Goal: Register for event/course

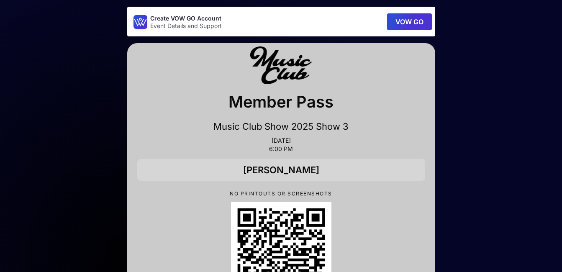
click at [418, 19] on button "VOW GO" at bounding box center [409, 21] width 45 height 17
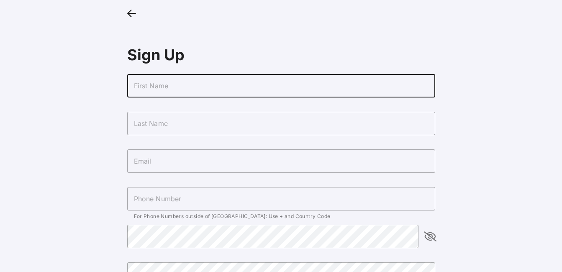
click at [192, 85] on input "text" at bounding box center [281, 85] width 308 height 23
type input "[PERSON_NAME]"
type input "[EMAIL_ADDRESS][DOMAIN_NAME]"
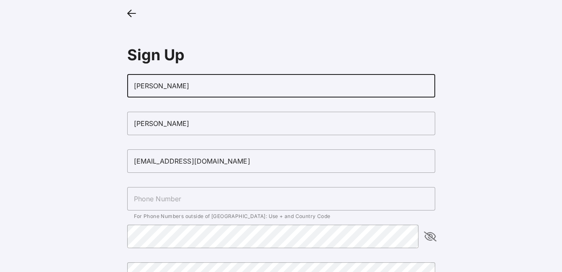
type input "[PHONE_NUMBER]"
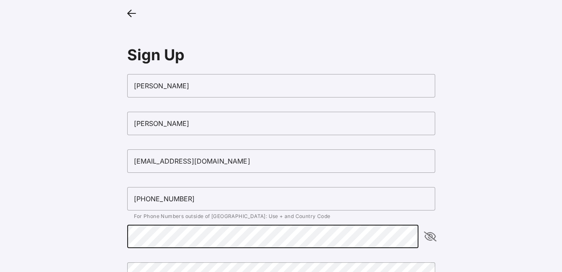
click at [428, 244] on div at bounding box center [430, 236] width 10 height 23
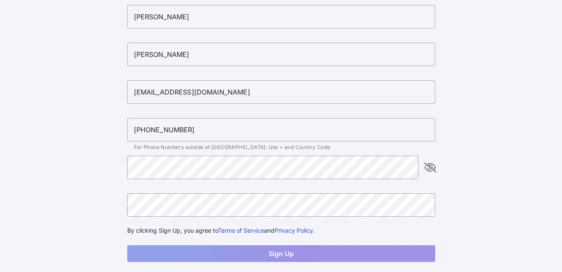
scroll to position [74, 0]
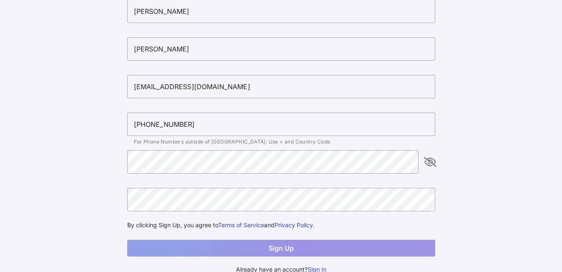
click at [429, 162] on icon "appended action" at bounding box center [430, 162] width 10 height 10
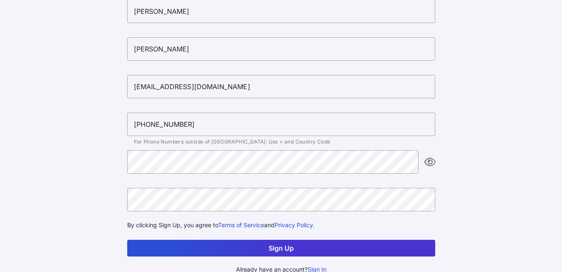
click at [272, 245] on button "Sign Up" at bounding box center [281, 248] width 308 height 17
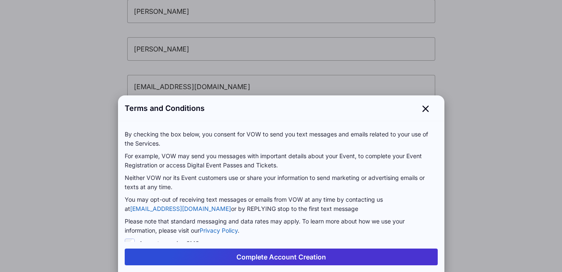
click at [272, 258] on button "Complete Account Creation" at bounding box center [281, 257] width 313 height 17
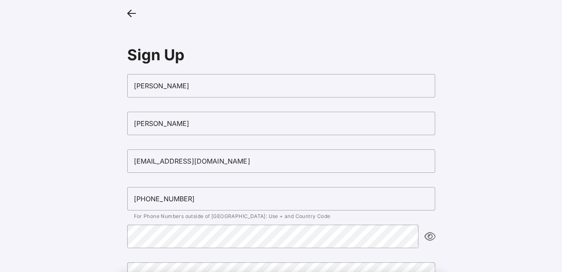
scroll to position [74, 0]
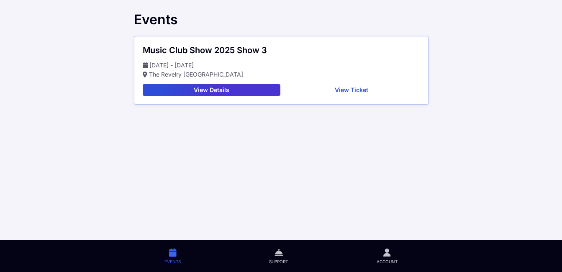
click at [357, 89] on button "View Ticket" at bounding box center [352, 90] width 136 height 12
